Goal: Task Accomplishment & Management: Use online tool/utility

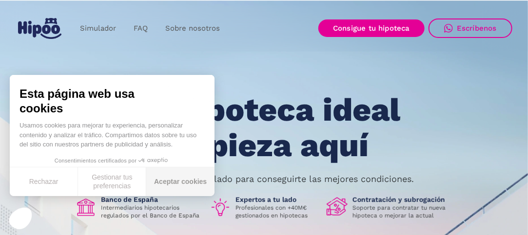
click at [180, 186] on button "Aceptar cookies" at bounding box center [180, 182] width 68 height 29
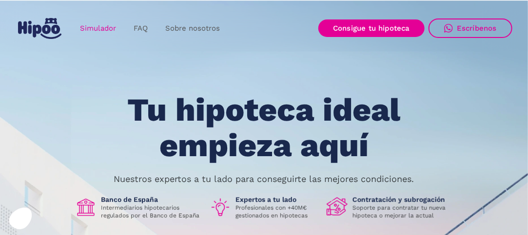
click at [88, 23] on link "Simulador" at bounding box center [98, 28] width 54 height 19
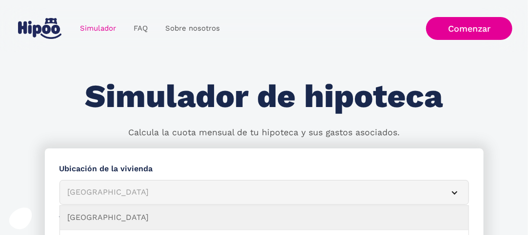
click at [456, 190] on div "Simulador Form" at bounding box center [455, 193] width 8 height 8
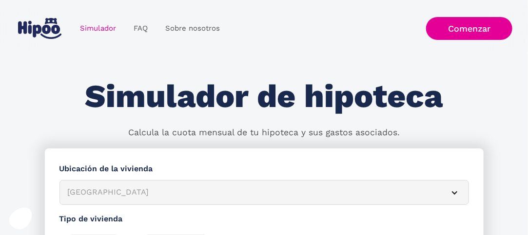
click at [456, 190] on div "Simulador Form" at bounding box center [455, 193] width 8 height 8
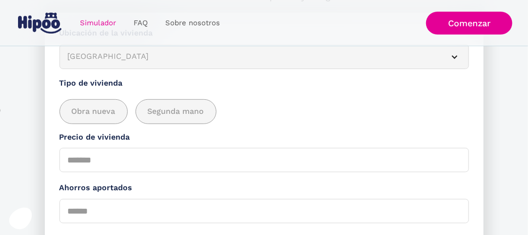
scroll to position [136, 0]
click at [464, 118] on div "Obra nueva Segunda mano" at bounding box center [263, 111] width 409 height 25
